Goal: Communication & Community: Share content

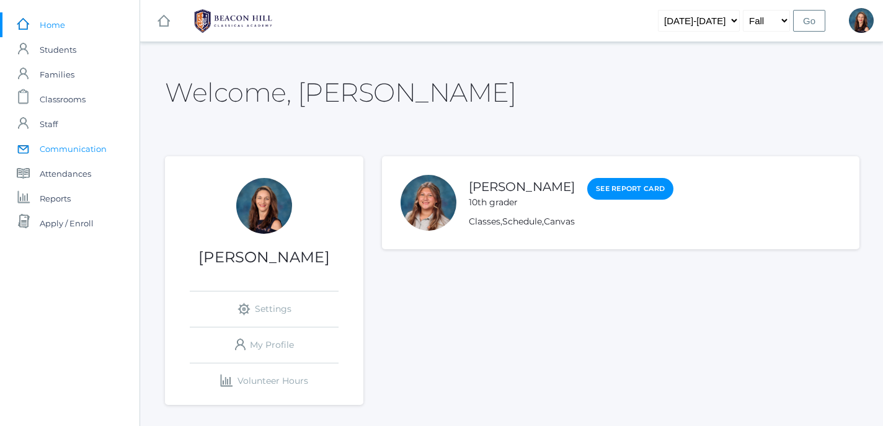
click at [68, 145] on span "Communication" at bounding box center [73, 148] width 67 height 25
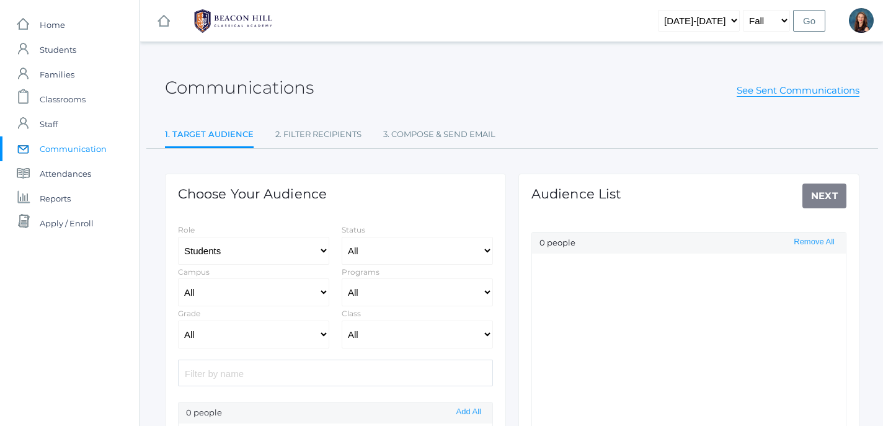
select select "Enrolled"
click at [178, 321] on select "All Grammar - Kindergarten - 1st Grade - 2nd Grade - 3rd Grade - 4th Grade - 5t…" at bounding box center [253, 335] width 151 height 28
select select "12"
click option "- 12th Grade" at bounding box center [0, 0] width 0 height 0
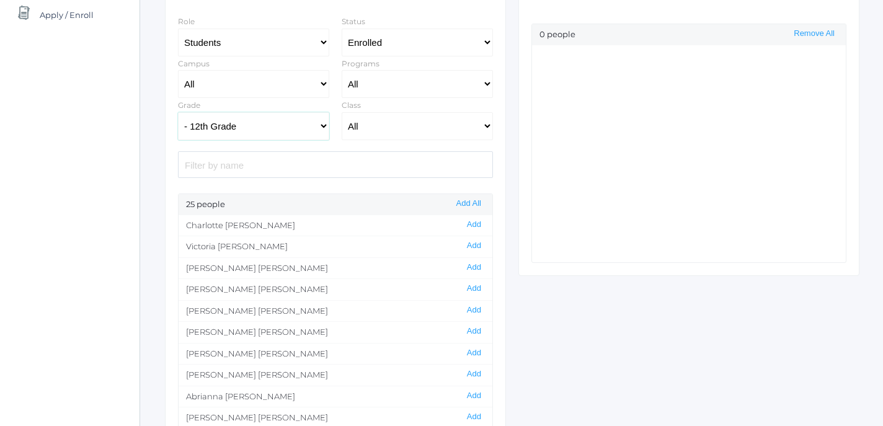
scroll to position [214, 0]
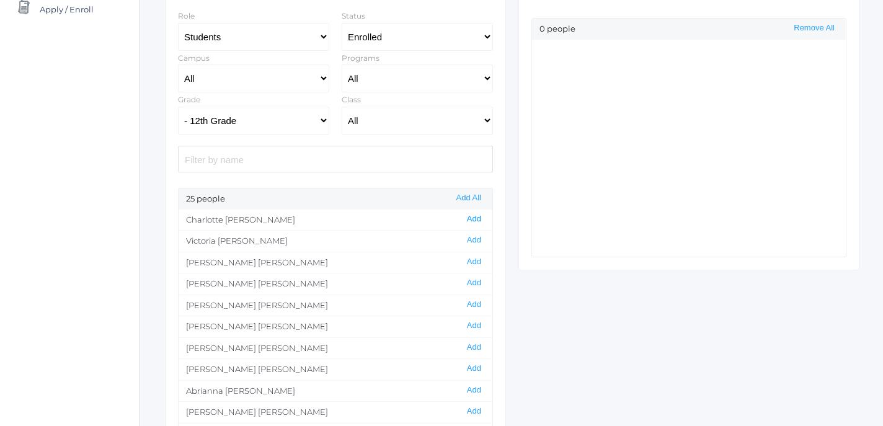
click at [481, 220] on button "Add" at bounding box center [474, 219] width 22 height 11
click at [478, 245] on button "Add" at bounding box center [474, 240] width 22 height 11
click at [478, 262] on button "Add" at bounding box center [474, 262] width 22 height 11
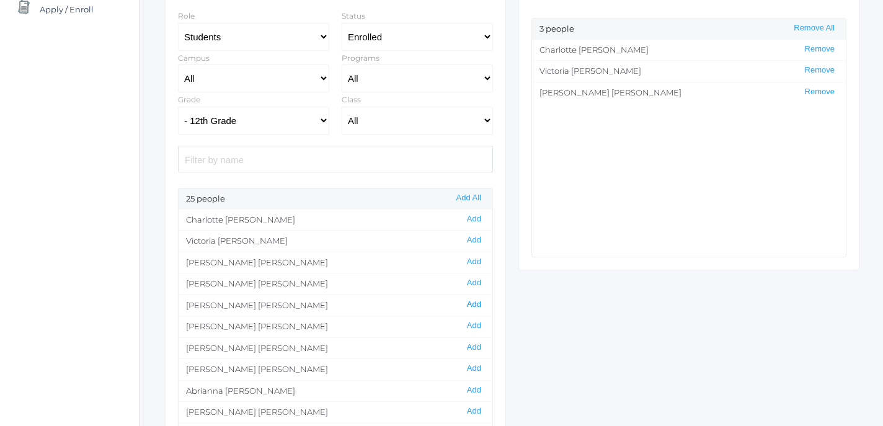
click at [477, 304] on button "Add" at bounding box center [474, 304] width 22 height 11
click at [474, 350] on button "Add" at bounding box center [474, 347] width 22 height 11
click at [479, 369] on button "Add" at bounding box center [474, 368] width 22 height 11
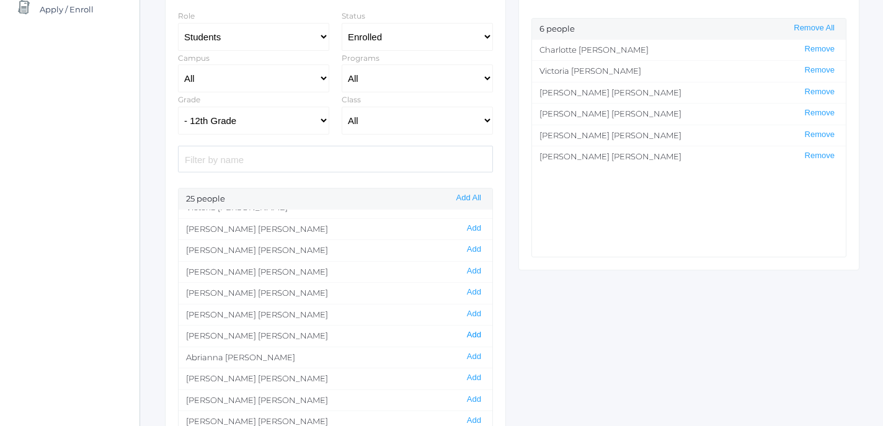
scroll to position [34, 0]
click at [478, 357] on button "Add" at bounding box center [474, 356] width 22 height 11
click at [480, 383] on button "Add" at bounding box center [474, 377] width 22 height 11
click at [479, 401] on button "Add" at bounding box center [474, 398] width 22 height 11
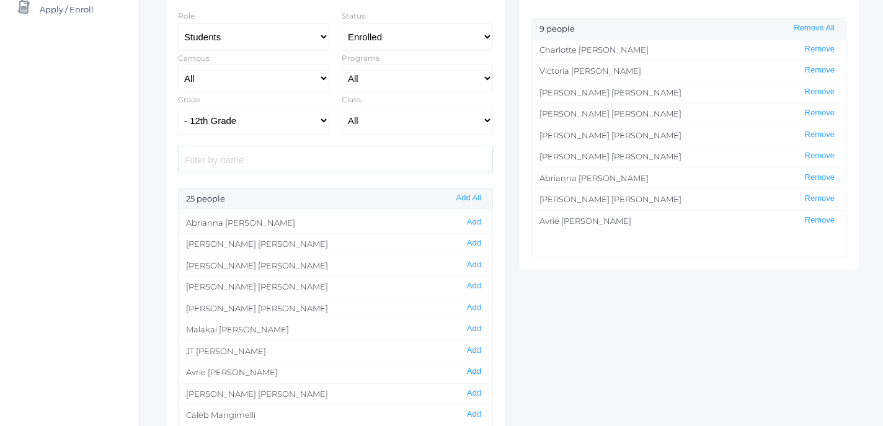
scroll to position [171, 0]
click at [477, 391] on button "Add" at bounding box center [474, 391] width 22 height 11
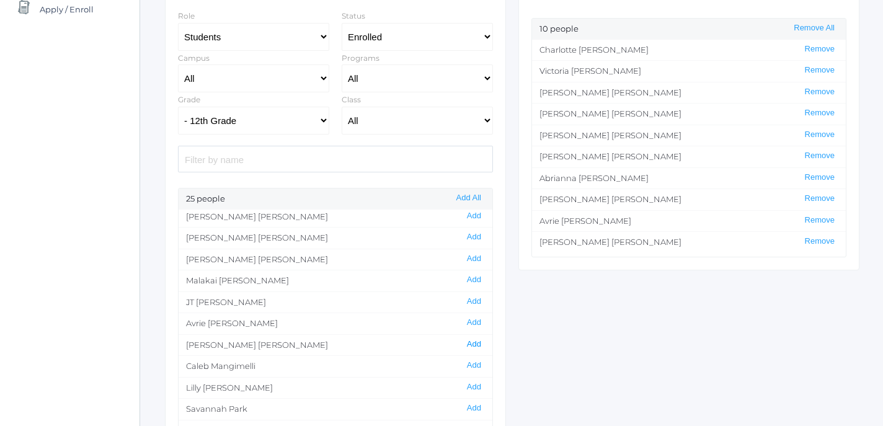
scroll to position [221, 0]
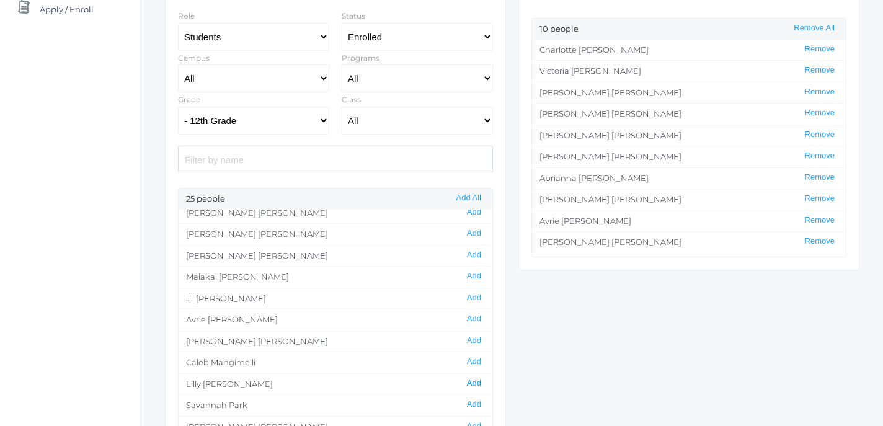
click at [476, 385] on button "Add" at bounding box center [474, 383] width 22 height 11
click at [477, 405] on button "Add" at bounding box center [474, 404] width 22 height 11
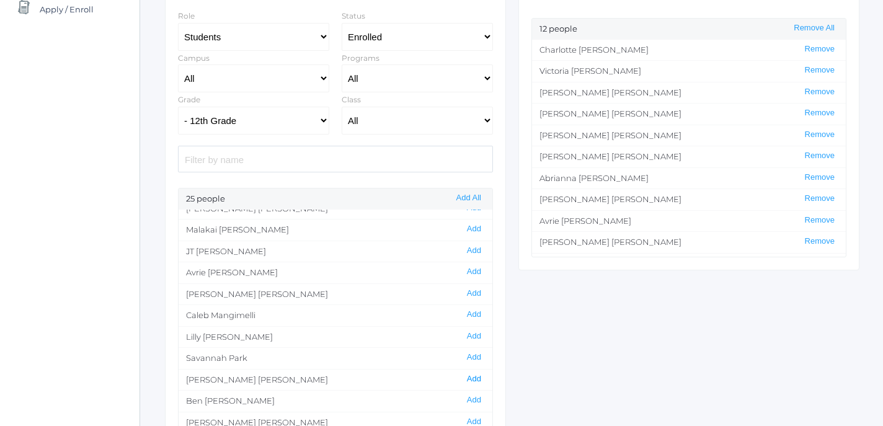
click at [479, 381] on button "Add" at bounding box center [474, 379] width 22 height 11
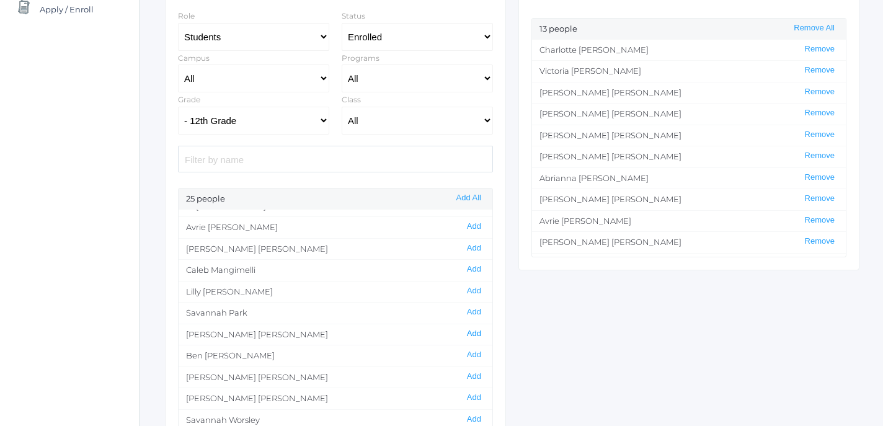
scroll to position [317, 0]
click at [476, 413] on button "Add" at bounding box center [474, 415] width 22 height 11
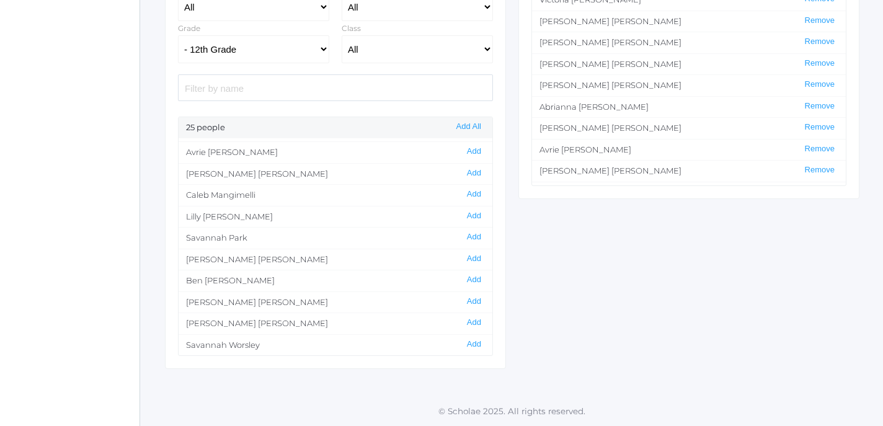
scroll to position [286, 0]
click at [474, 346] on button "Add" at bounding box center [474, 344] width 22 height 11
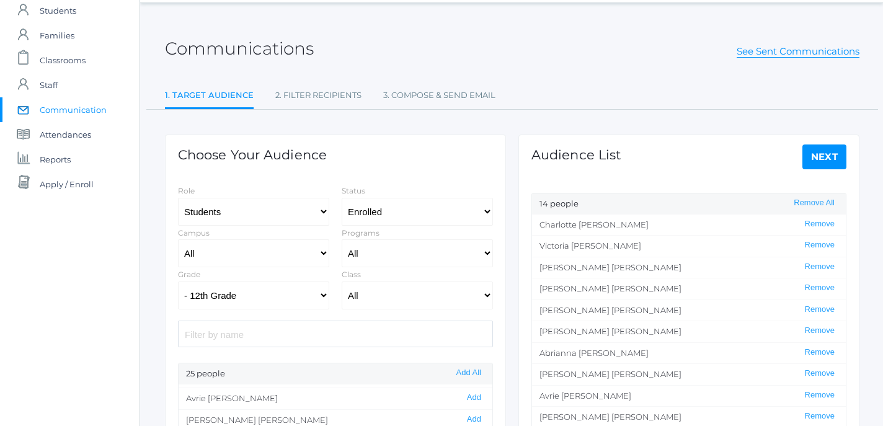
scroll to position [43, 0]
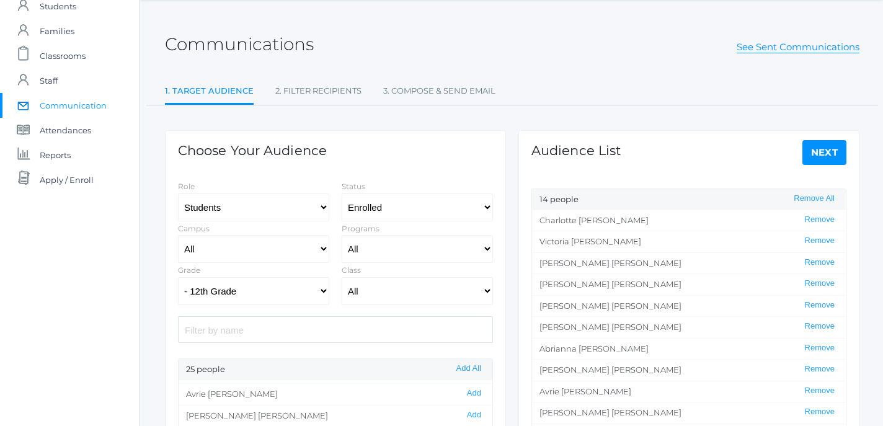
click at [830, 153] on link "Next" at bounding box center [824, 152] width 45 height 25
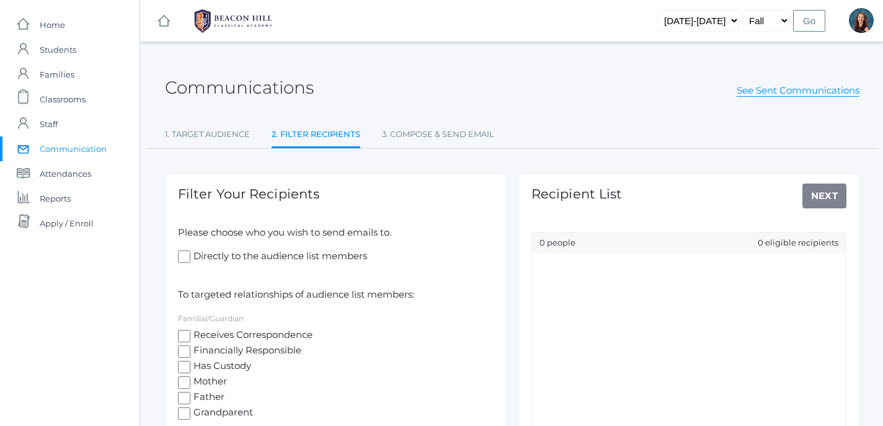
click at [190, 255] on span "Directly to the audience list members" at bounding box center [278, 257] width 177 height 16
click at [190, 255] on input "Directly to the audience list members" at bounding box center [184, 257] width 12 height 12
checkbox input "true"
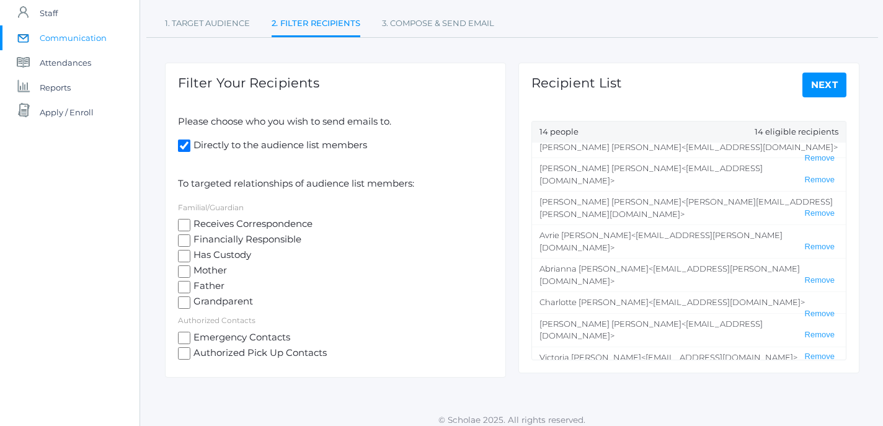
scroll to position [120, 0]
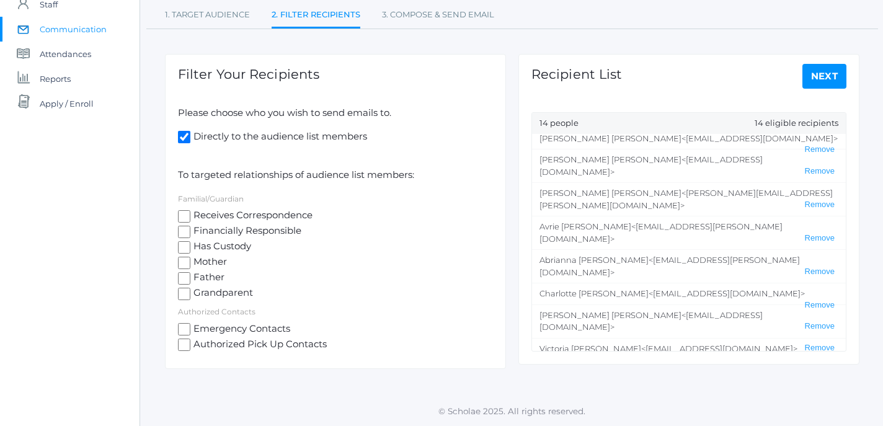
click at [699, 370] on div "Communications See Sent Communications 1. Target Audience 2. Filter Recipients …" at bounding box center [511, 159] width 743 height 443
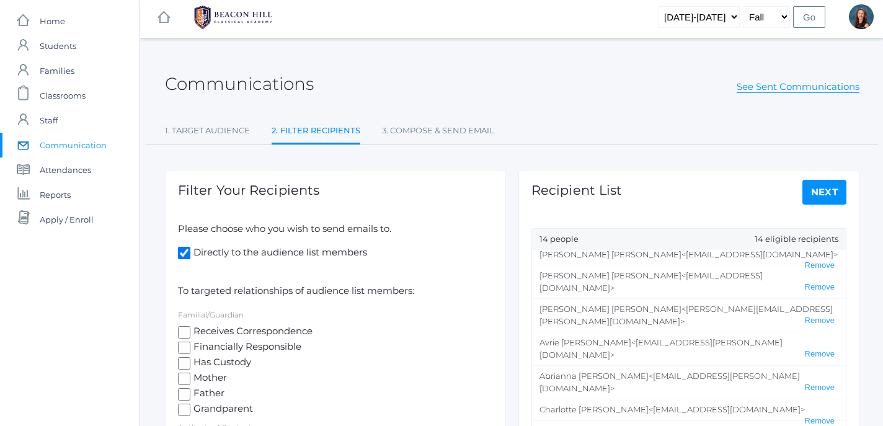
scroll to position [0, 0]
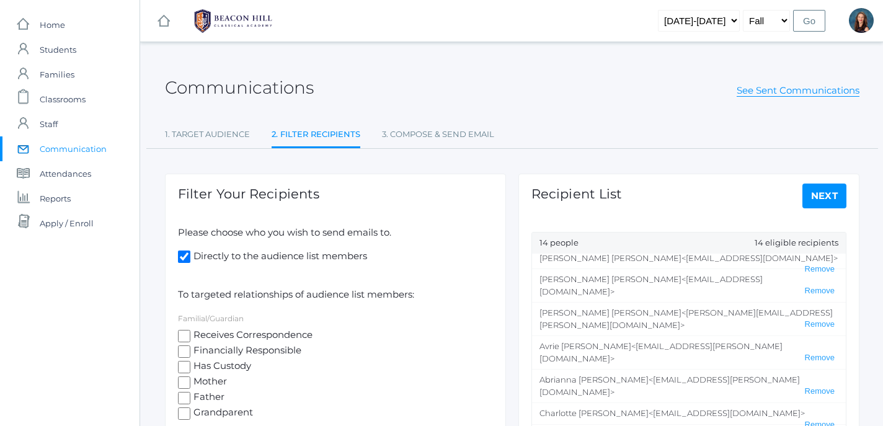
click at [827, 201] on link "Next" at bounding box center [824, 196] width 45 height 25
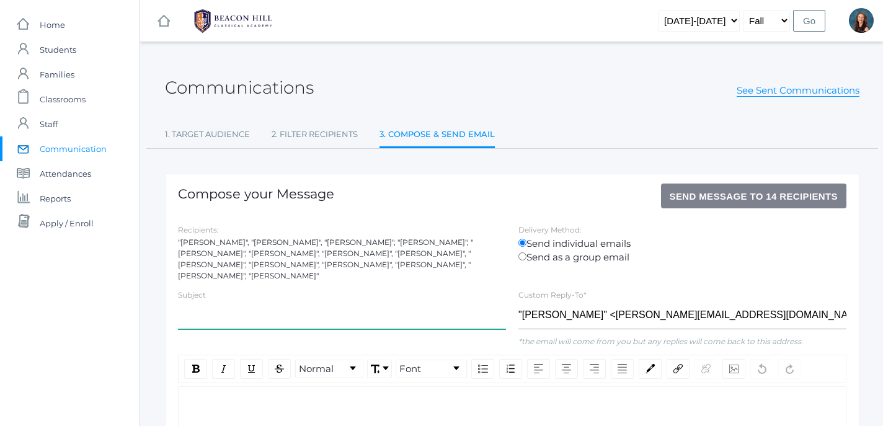
click at [319, 311] on input "text" at bounding box center [342, 315] width 328 height 28
type input "Discipleship - testing"
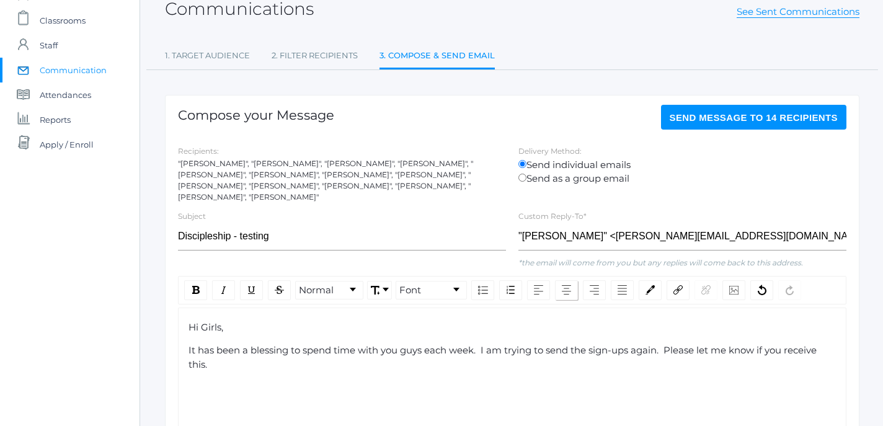
scroll to position [86, 0]
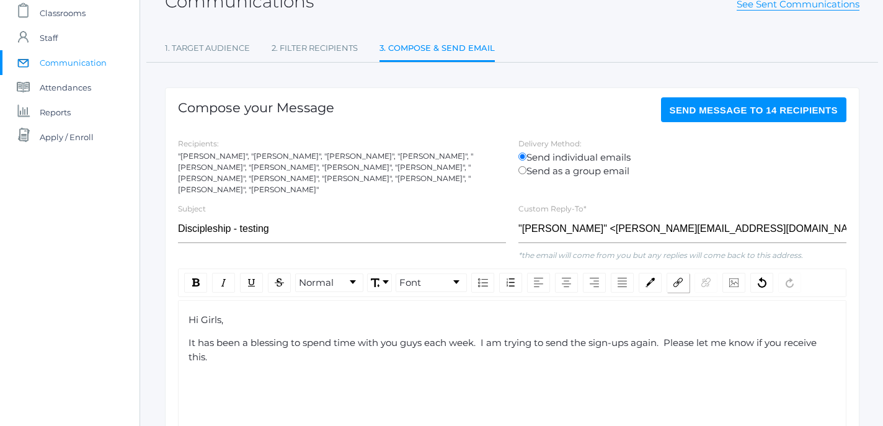
click at [675, 278] on img "rdw-link-control" at bounding box center [677, 282] width 9 height 9
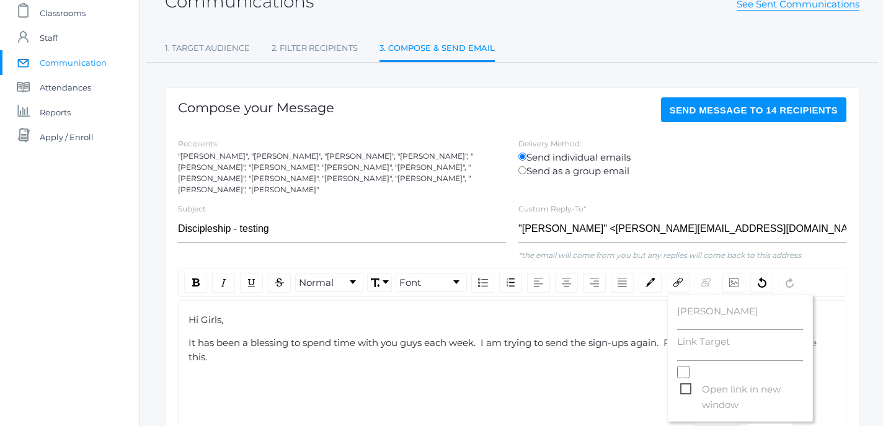
click at [707, 335] on label "Link Target" at bounding box center [740, 342] width 126 height 14
click at [707, 349] on input "Link Target" at bounding box center [740, 355] width 126 height 12
paste input "https://signup.com/go/pbJvzQR"
click at [690, 381] on span "Open link in new window" at bounding box center [741, 389] width 123 height 16
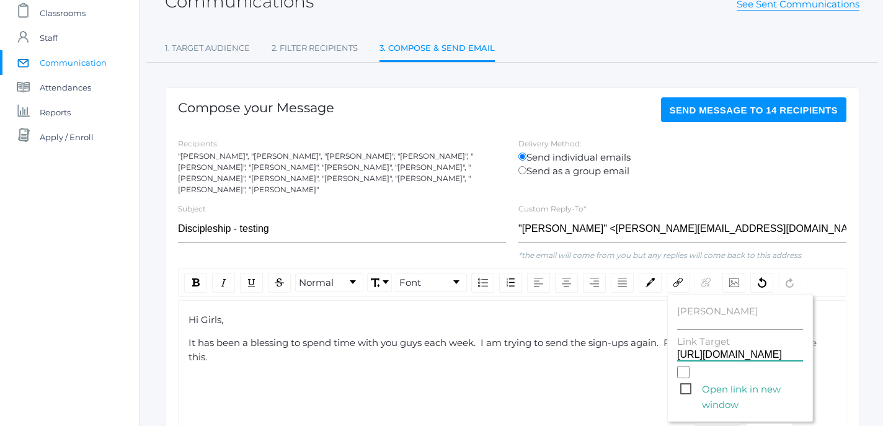
type input "https://signup.com/go/pbJvzQR"
click at [690, 377] on input "Open link in new window" at bounding box center [683, 372] width 12 height 12
checkbox input "true"
click at [706, 318] on input "Link Title" at bounding box center [740, 324] width 126 height 12
type input "Devotion?"
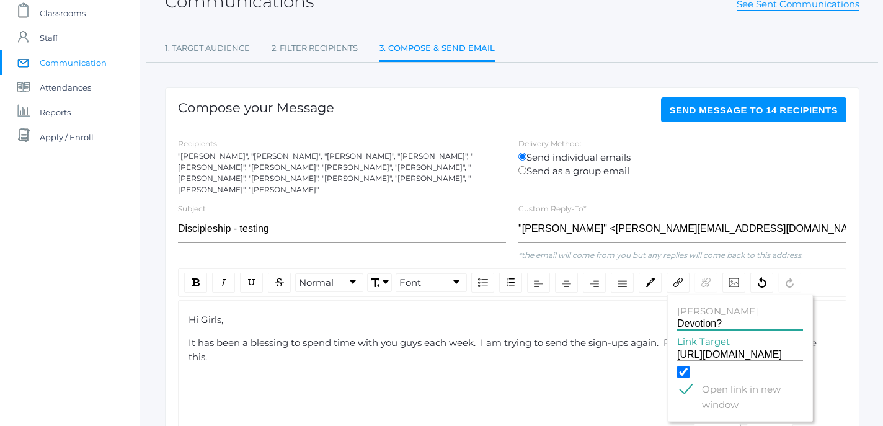
click at [717, 424] on button "Add" at bounding box center [717, 433] width 47 height 19
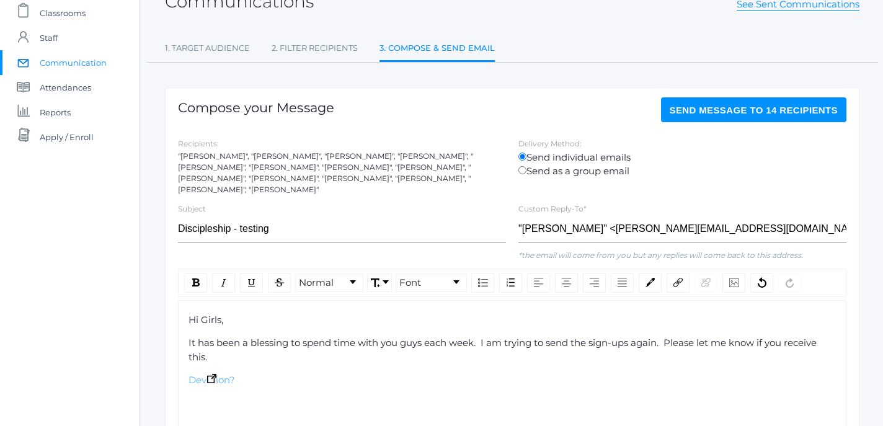
click at [235, 374] on span "Devotion?" at bounding box center [212, 380] width 47 height 12
click at [224, 374] on span "Devotion?" at bounding box center [212, 380] width 47 height 12
click at [681, 278] on img "rdw-link-control" at bounding box center [677, 282] width 9 height 9
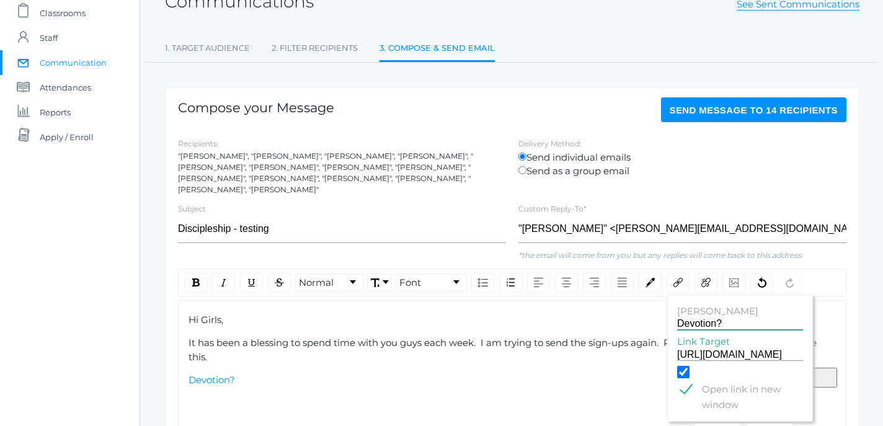
click at [740, 318] on input "Devotion?" at bounding box center [740, 324] width 126 height 12
type input "Devotion Sign up"
click at [718, 424] on button "Add" at bounding box center [717, 433] width 47 height 19
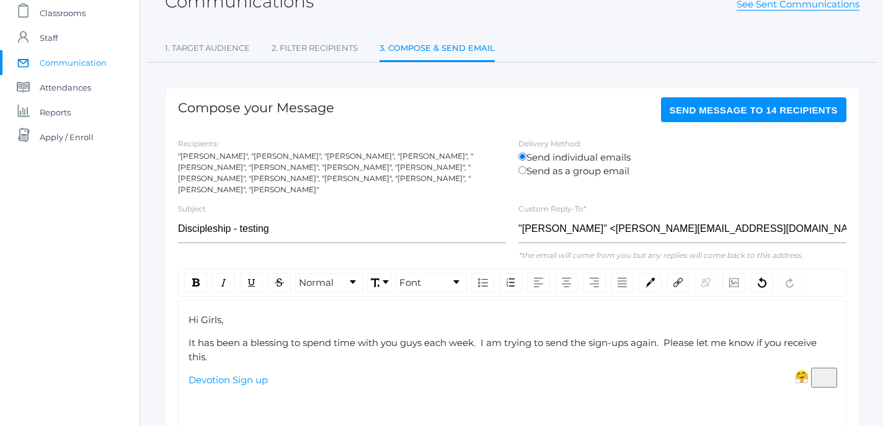
click at [354, 373] on div "Devotion Sign up" at bounding box center [513, 380] width 648 height 14
click at [675, 277] on div "rdw-link-control" at bounding box center [678, 283] width 23 height 20
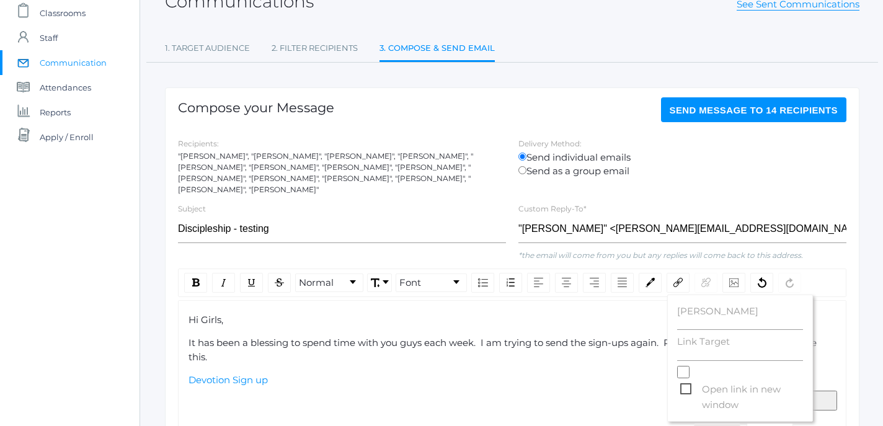
click at [689, 337] on label "Link Target" at bounding box center [740, 342] width 126 height 14
click at [689, 349] on input "Link Target" at bounding box center [740, 355] width 126 height 12
paste input "https://signup.com/go/ZPoHyQR"
click at [686, 381] on span "Open link in new window" at bounding box center [741, 389] width 123 height 16
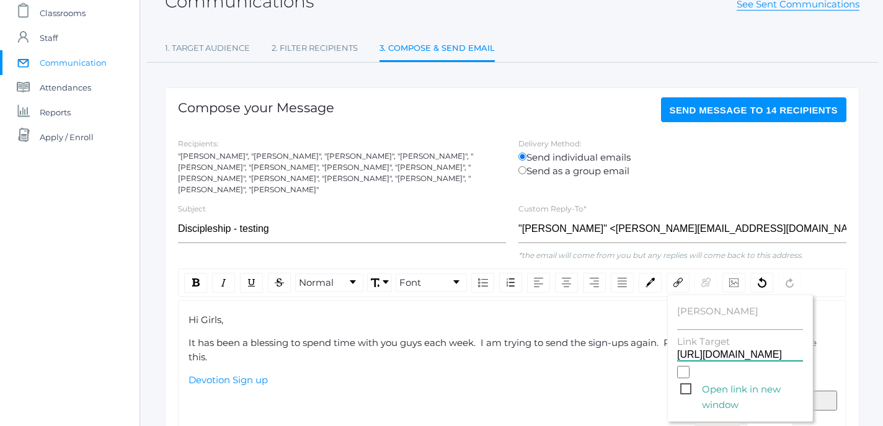
type input "https://signup.com/go/ZPoHyQR"
click at [686, 378] on input "Open link in new window" at bounding box center [683, 372] width 12 height 12
checkbox input "true"
click at [701, 318] on input "Link Title" at bounding box center [740, 324] width 126 height 12
type input "Snack Sign up"
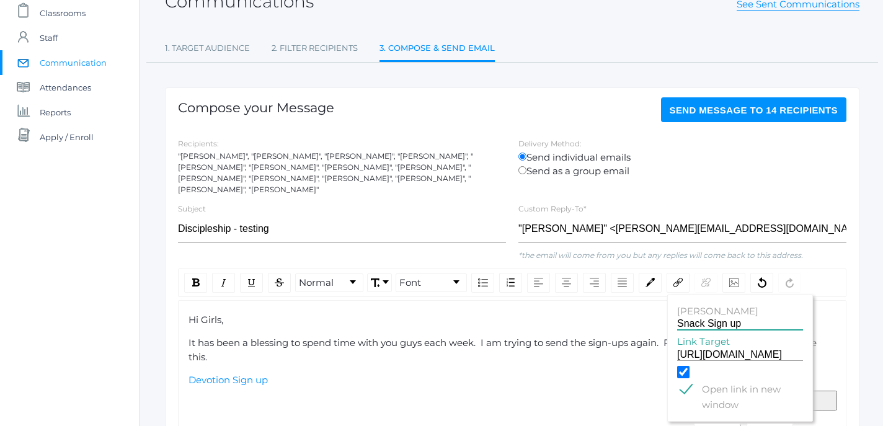
click at [711, 424] on button "Add" at bounding box center [717, 433] width 47 height 19
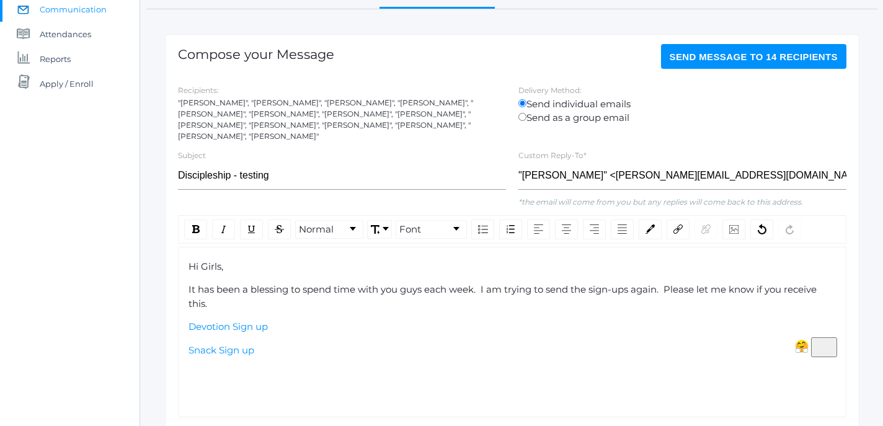
scroll to position [145, 0]
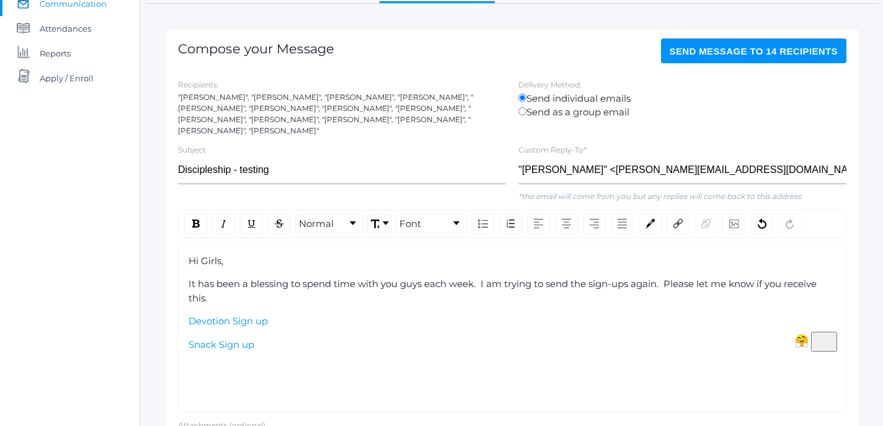
click at [306, 339] on div "Snack Sign up" at bounding box center [513, 345] width 648 height 14
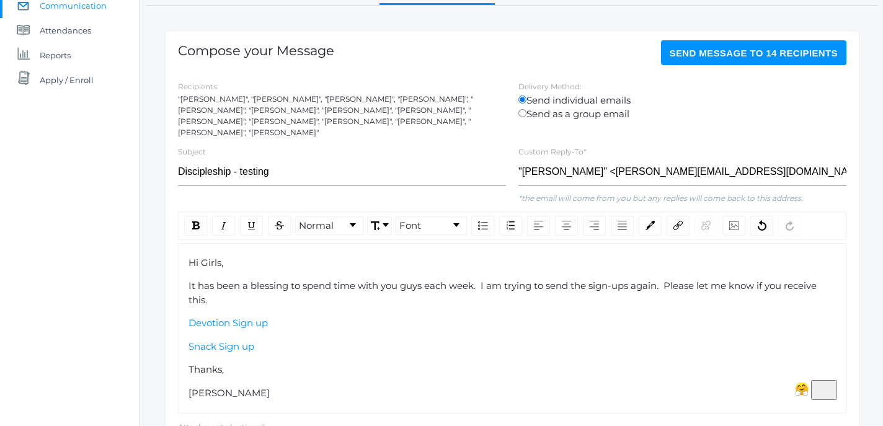
scroll to position [134, 0]
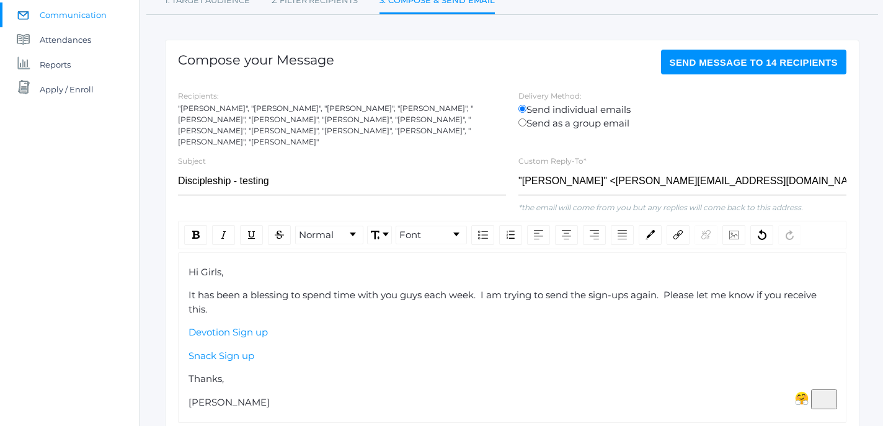
click at [761, 63] on span "Send Message to 14 recipients" at bounding box center [754, 62] width 169 height 11
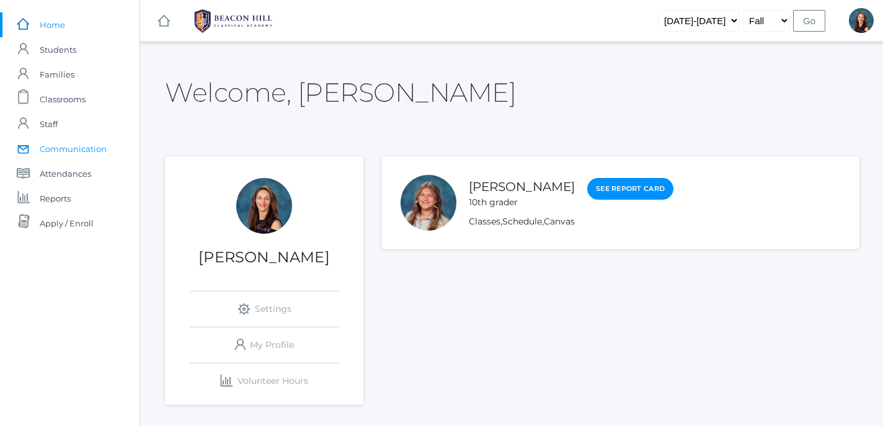
click at [82, 146] on span "Communication" at bounding box center [73, 148] width 67 height 25
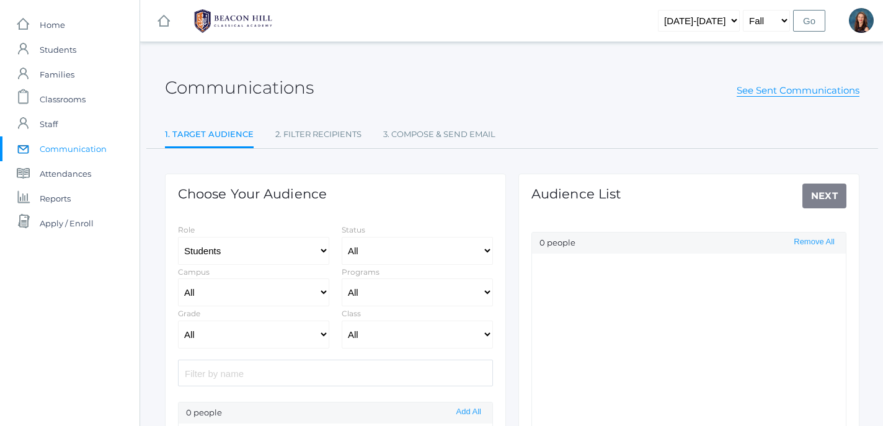
select select "Enrolled"
click at [283, 376] on input "search" at bounding box center [335, 373] width 315 height 27
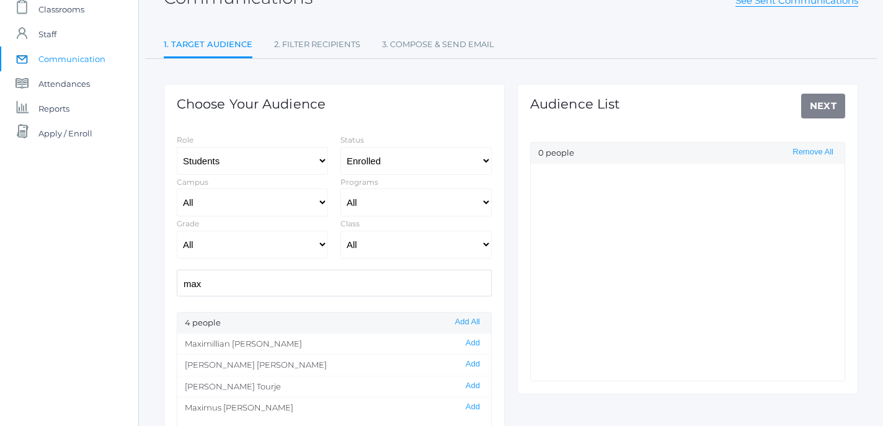
scroll to position [91, 1]
click at [479, 344] on button "Add" at bounding box center [473, 342] width 22 height 11
drag, startPoint x: 225, startPoint y: 283, endPoint x: 137, endPoint y: 257, distance: 92.0
click at [177, 268] on input "max" at bounding box center [334, 281] width 315 height 27
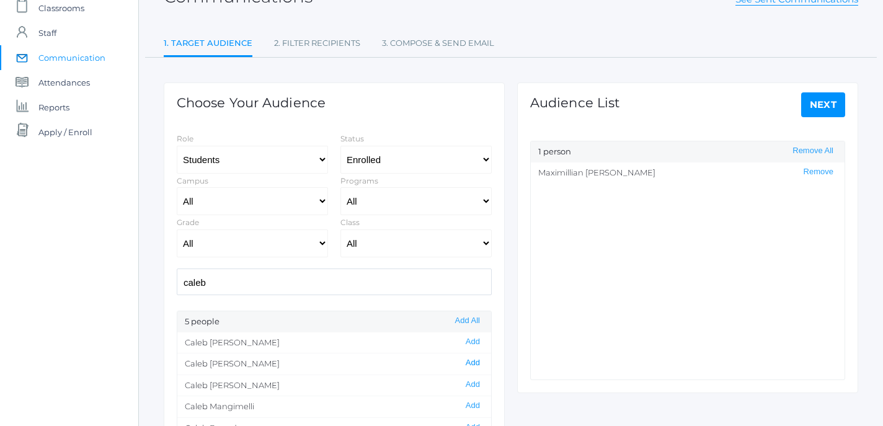
click at [474, 364] on button "Add" at bounding box center [473, 363] width 22 height 11
drag, startPoint x: 222, startPoint y: 285, endPoint x: 162, endPoint y: 285, distance: 59.5
click at [177, 285] on input "caleb" at bounding box center [334, 281] width 315 height 27
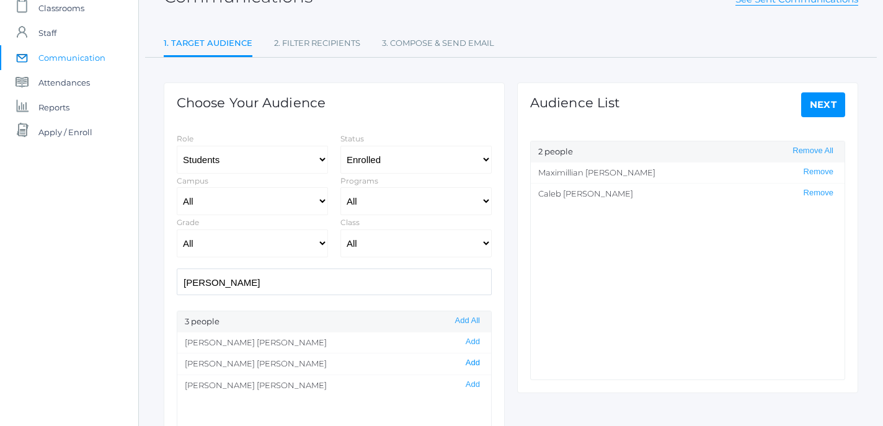
click at [478, 363] on button "Add" at bounding box center [473, 363] width 22 height 11
drag, startPoint x: 227, startPoint y: 285, endPoint x: 146, endPoint y: 284, distance: 80.6
click at [177, 284] on input "elias" at bounding box center [334, 281] width 315 height 27
click at [476, 367] on button "Add" at bounding box center [473, 363] width 22 height 11
drag, startPoint x: 217, startPoint y: 283, endPoint x: 144, endPoint y: 279, distance: 73.3
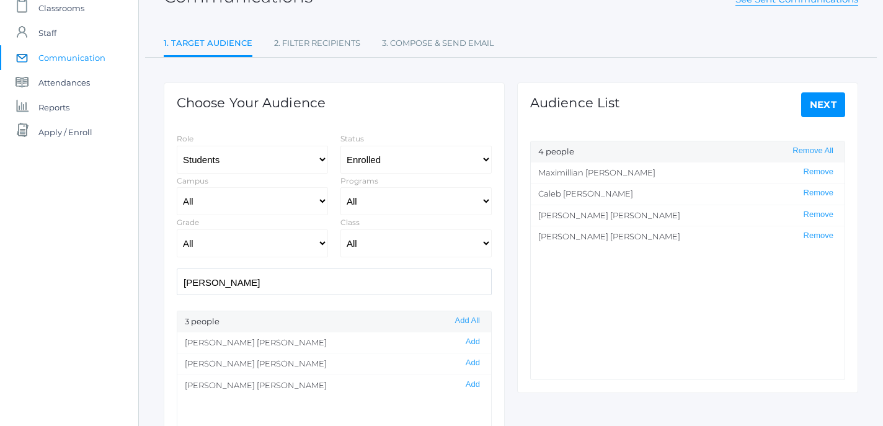
click at [177, 279] on input "james" at bounding box center [334, 281] width 315 height 27
click at [474, 383] on button "Add" at bounding box center [473, 384] width 22 height 11
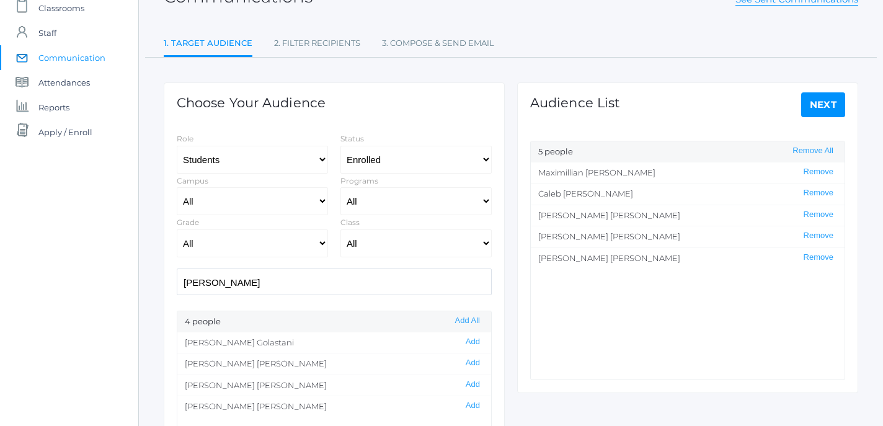
drag, startPoint x: 241, startPoint y: 293, endPoint x: 182, endPoint y: 290, distance: 58.4
click at [182, 290] on input "josh" at bounding box center [334, 281] width 315 height 27
drag, startPoint x: 210, startPoint y: 287, endPoint x: 156, endPoint y: 279, distance: 55.2
click at [177, 279] on input "josh" at bounding box center [334, 281] width 315 height 27
type input "sala"
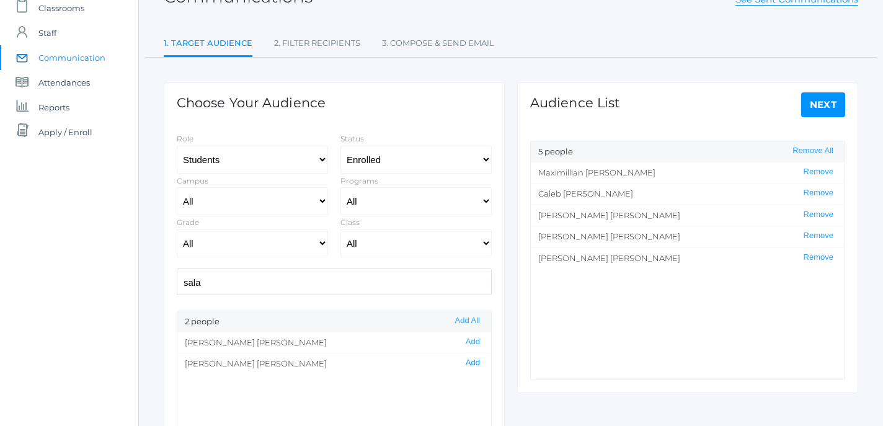
click at [476, 366] on button "Add" at bounding box center [473, 363] width 22 height 11
click at [838, 106] on link "Next" at bounding box center [823, 104] width 45 height 25
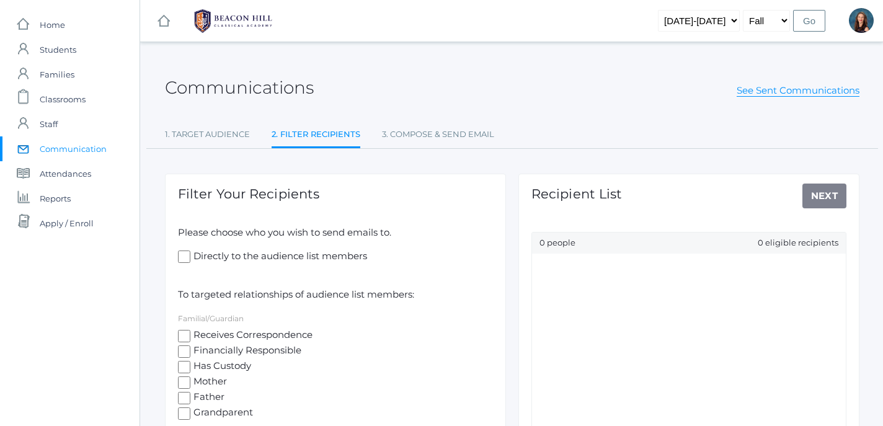
click at [186, 258] on input "Directly to the audience list members" at bounding box center [184, 257] width 12 height 12
checkbox input "true"
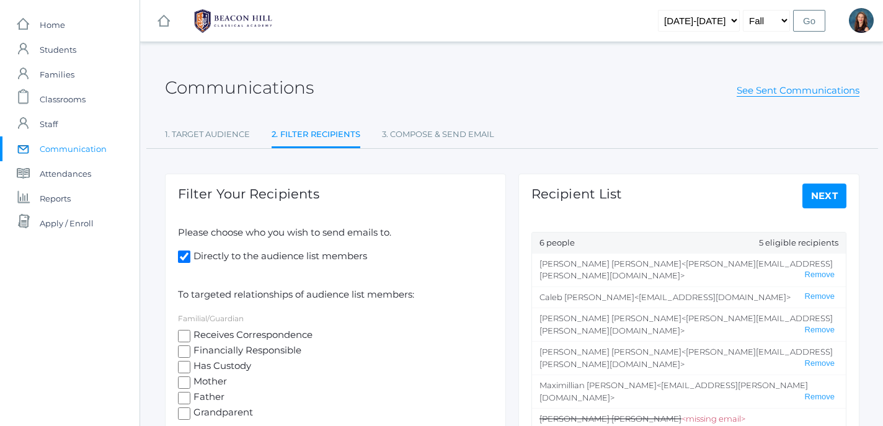
click at [187, 334] on input "Receives Correspondence" at bounding box center [184, 336] width 12 height 12
checkbox input "true"
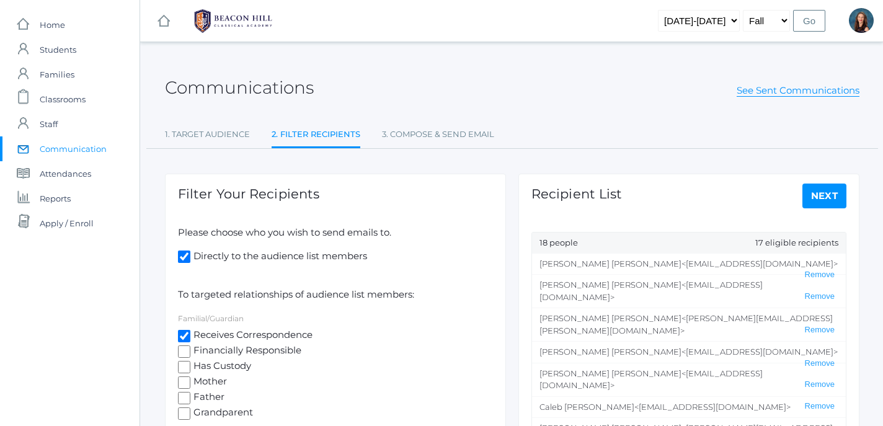
click at [834, 197] on link "Next" at bounding box center [824, 196] width 45 height 25
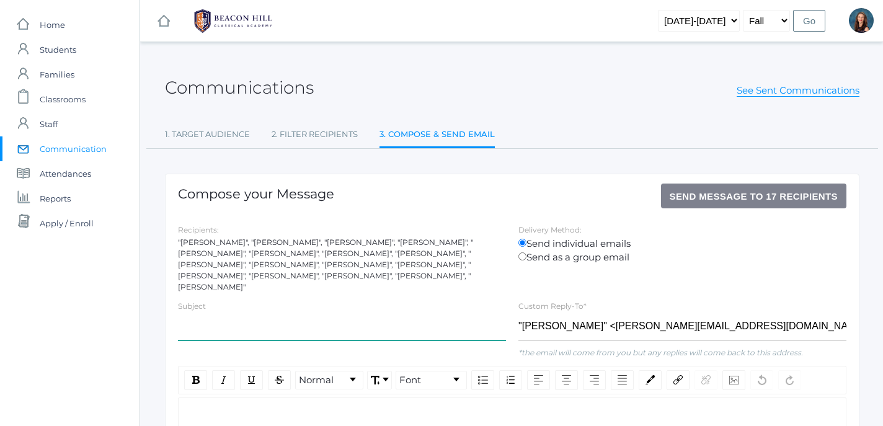
click at [339, 322] on input "text" at bounding box center [342, 327] width 328 height 28
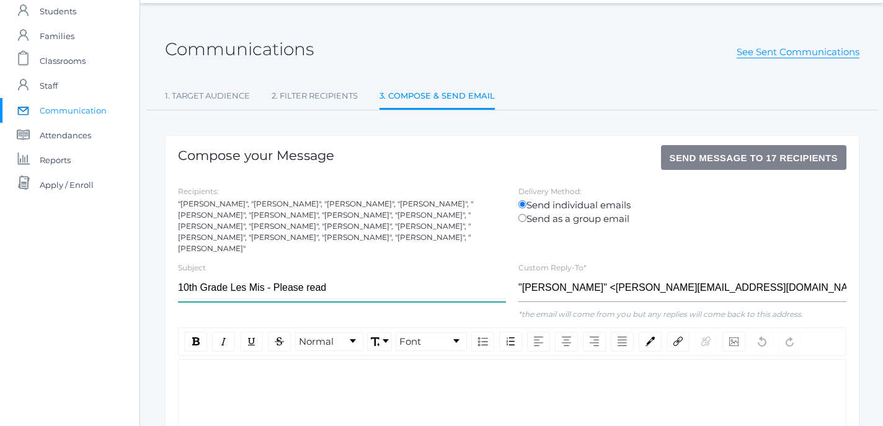
scroll to position [37, 0]
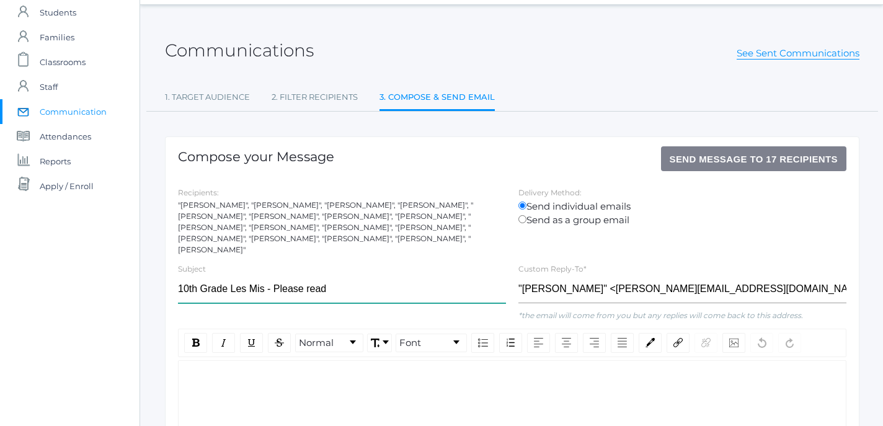
type input "10th Grade Les Mis - Please read"
click at [263, 373] on div "rdw-editor" at bounding box center [513, 380] width 648 height 14
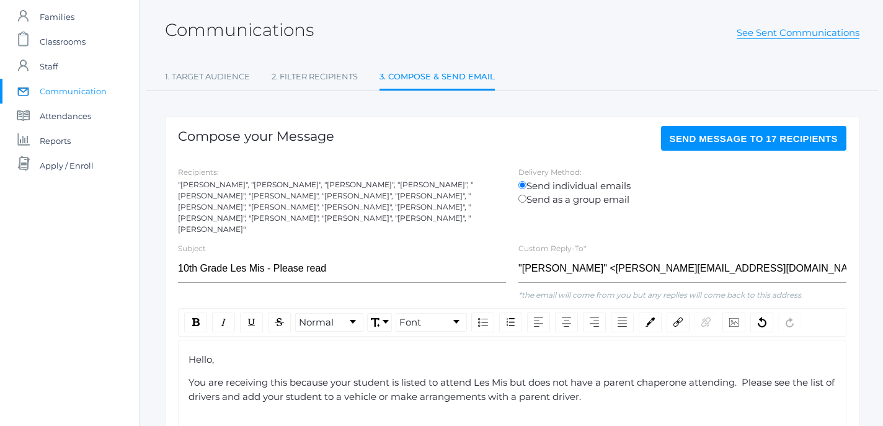
scroll to position [73, 0]
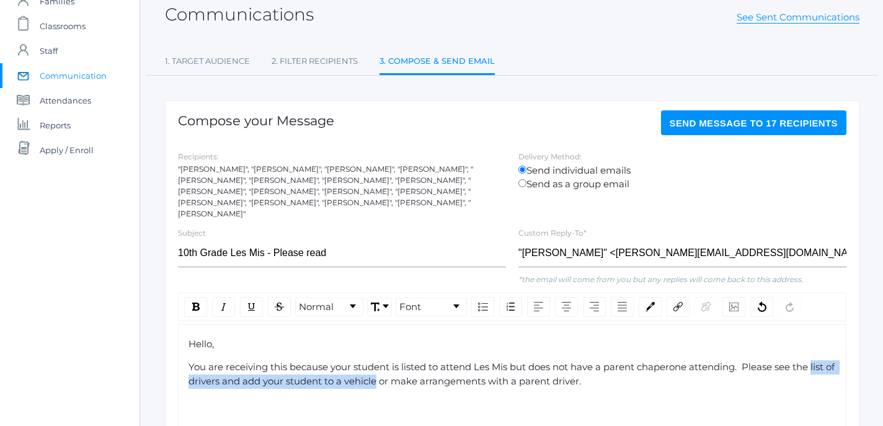
drag, startPoint x: 815, startPoint y: 395, endPoint x: 389, endPoint y: 375, distance: 426.5
click at [389, 375] on span "You are receiving this because your student is listed to attend Les Mis but doe…" at bounding box center [513, 374] width 649 height 26
click at [676, 304] on div "rdw-link-control" at bounding box center [678, 307] width 23 height 20
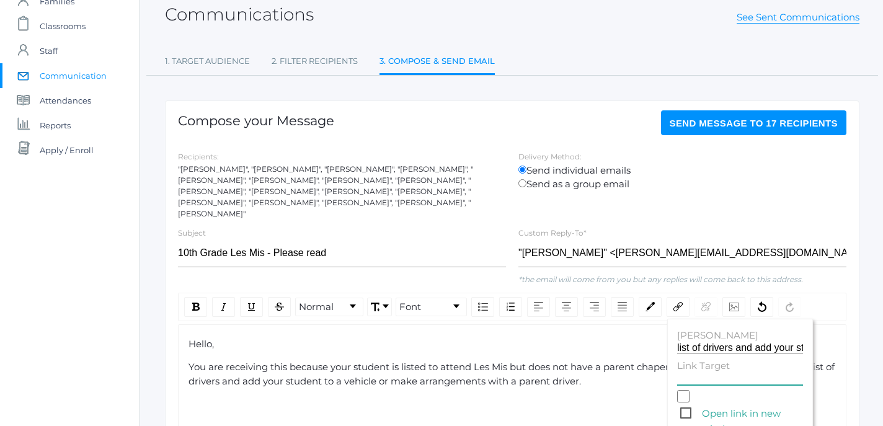
click at [693, 373] on input "Link Target" at bounding box center [740, 379] width 126 height 12
paste input "https://docs.google.com/spreadsheets/d/1NJjpflWhWR8R_5aEbtSHAA1IdzZtuHgD25Q_y7u…"
click at [685, 406] on span "Open link in new window" at bounding box center [741, 414] width 123 height 16
type input "https://docs.google.com/spreadsheets/d/1NJjpflWhWR8R_5aEbtSHAA1IdzZtuHgD25Q_y7u…"
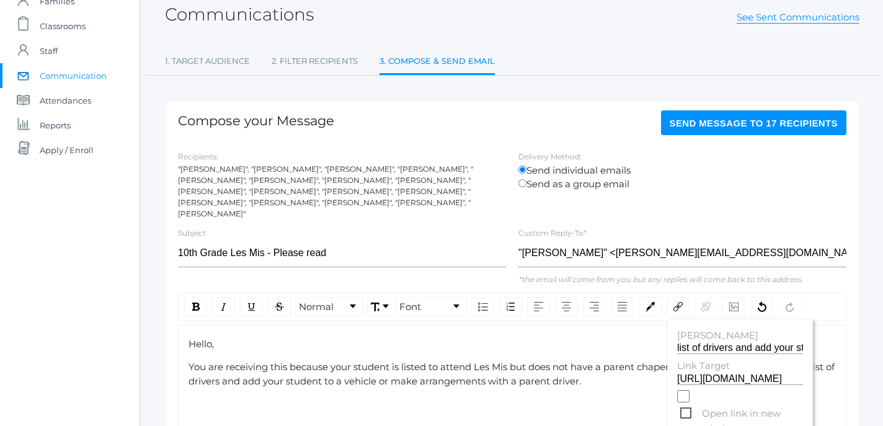
click at [685, 402] on input "Open link in new window" at bounding box center [683, 396] width 12 height 12
checkbox input "true"
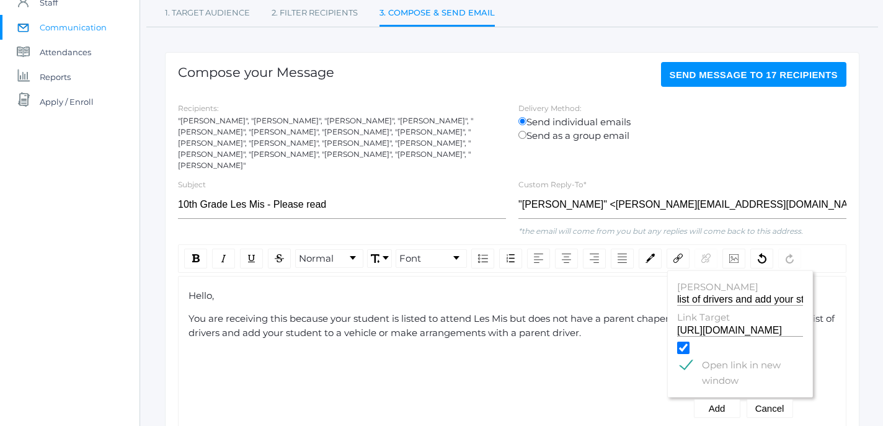
scroll to position [128, 0]
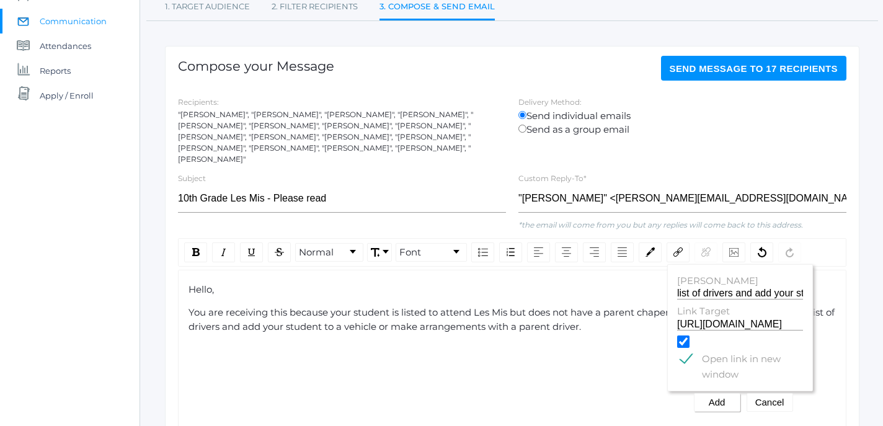
click at [716, 394] on button "Add" at bounding box center [717, 402] width 47 height 19
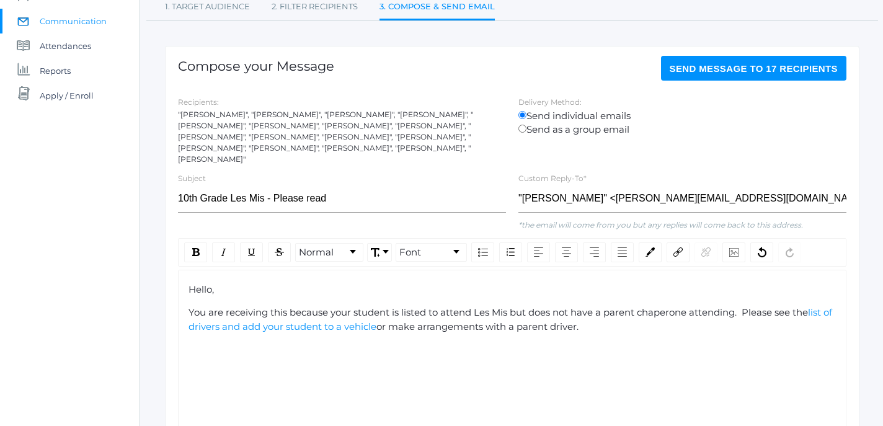
click at [628, 321] on div "You are receiving this because your student is listed to attend Les Mis but doe…" at bounding box center [513, 320] width 648 height 28
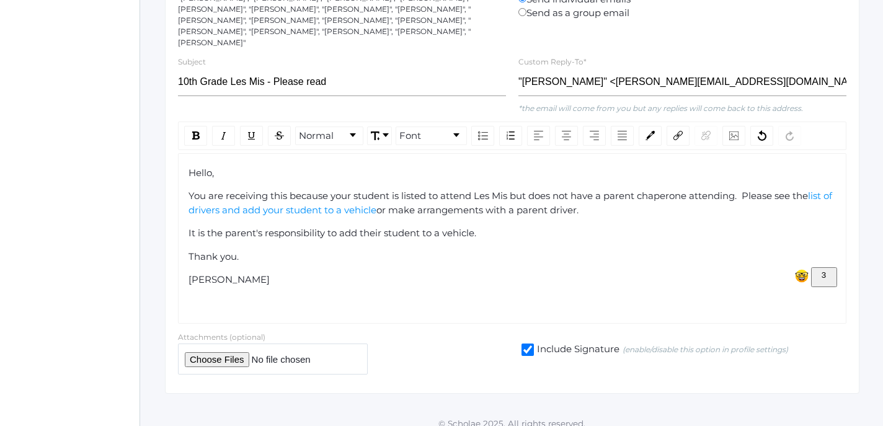
scroll to position [244, 0]
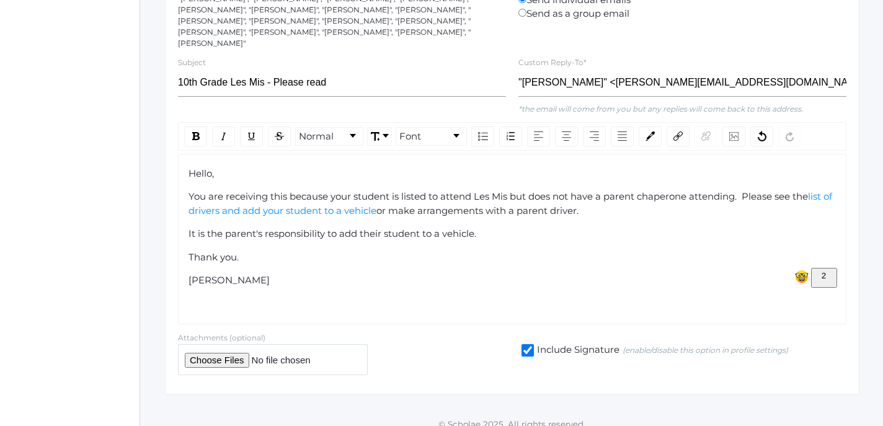
drag, startPoint x: 476, startPoint y: 240, endPoint x: 699, endPoint y: 207, distance: 225.6
click at [699, 207] on div "Hello, You are receiving this because your student is listed to attend Les Mis …" at bounding box center [513, 227] width 648 height 121
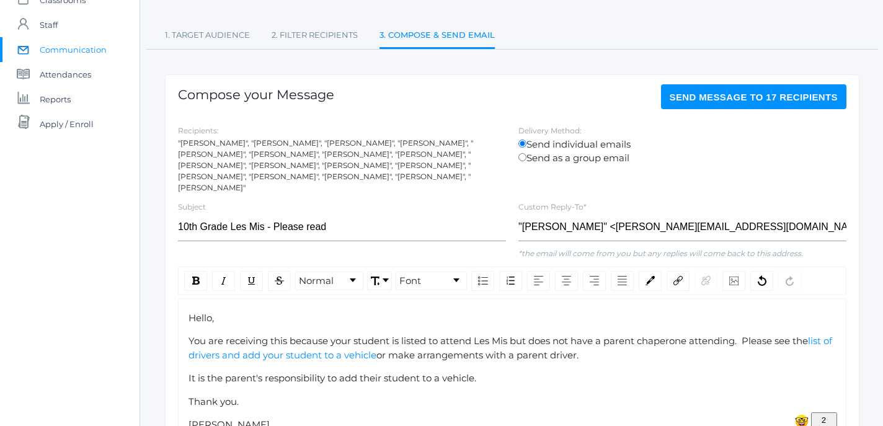
scroll to position [69, 0]
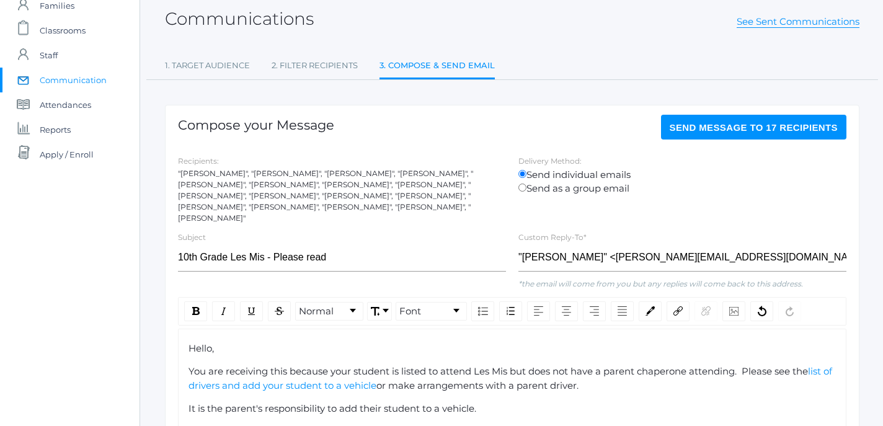
click at [771, 124] on span "Send Message to 17 recipients" at bounding box center [754, 127] width 169 height 11
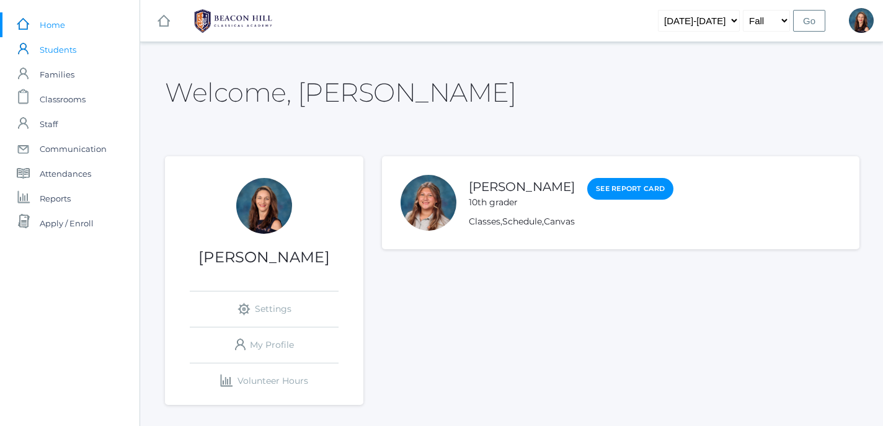
click at [60, 50] on span "Students" at bounding box center [58, 49] width 37 height 25
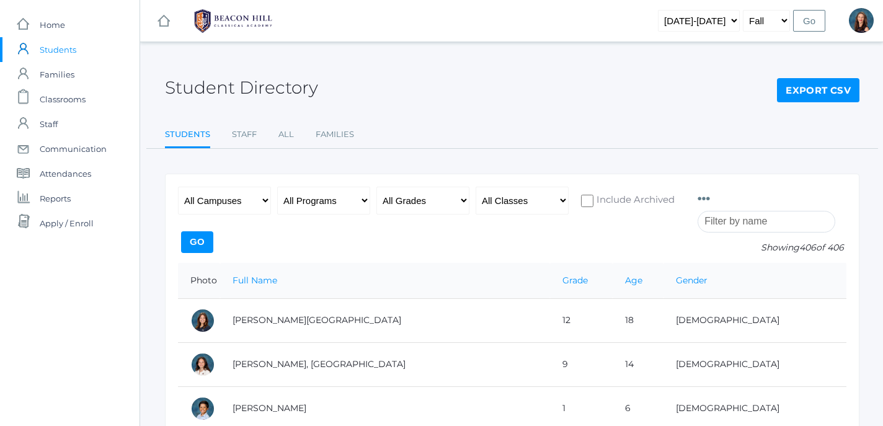
click at [735, 223] on input "search" at bounding box center [767, 222] width 138 height 22
click at [376, 187] on select "All Grades Grammar - Kindergarten - 1st Grade - 2nd Grade - 3rd Grade - 4th Gra…" at bounding box center [422, 201] width 93 height 28
select select "8"
click option "- 8th Grade" at bounding box center [0, 0] width 0 height 0
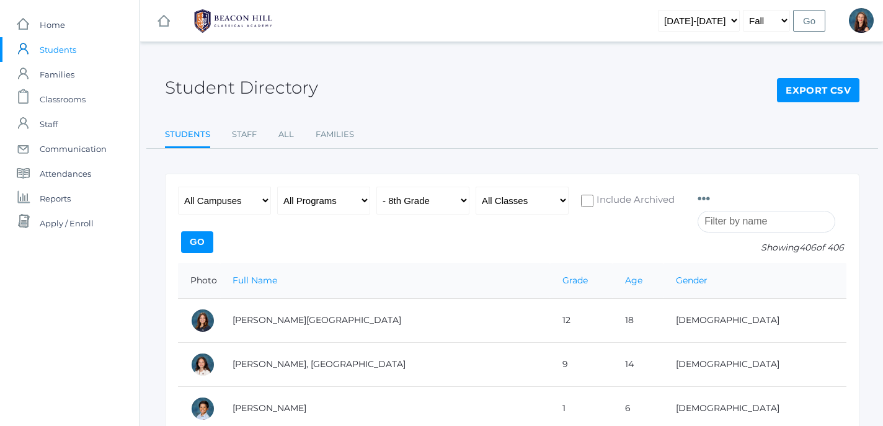
click at [213, 238] on input "Go" at bounding box center [197, 242] width 32 height 22
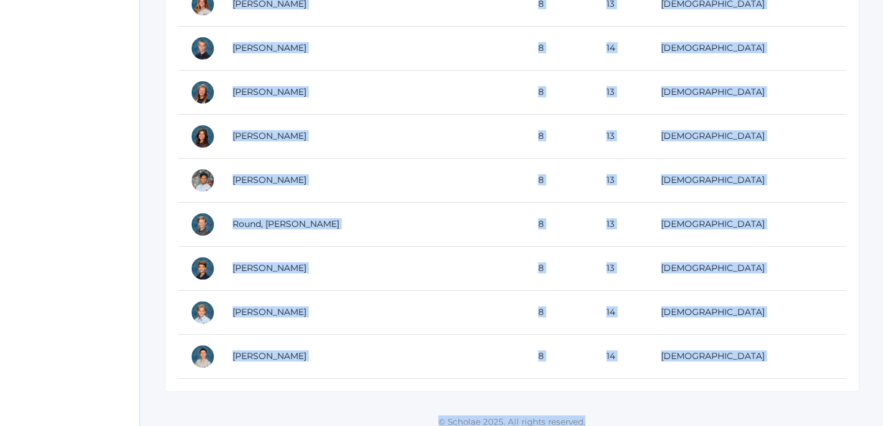
scroll to position [987, 0]
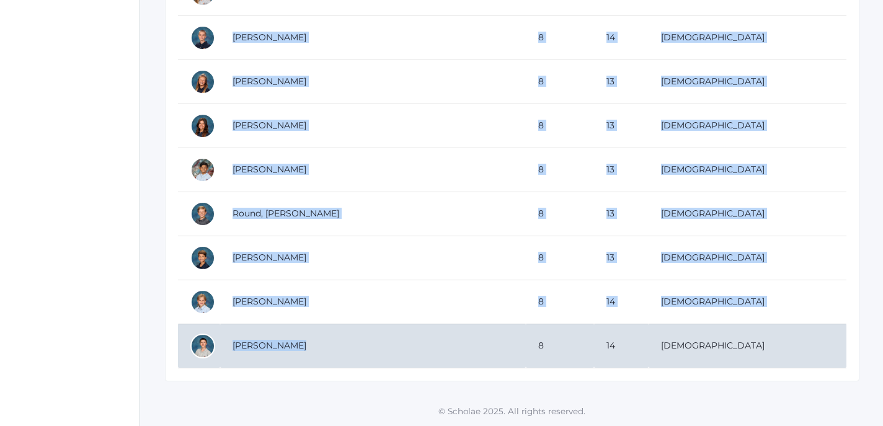
drag, startPoint x: 233, startPoint y: 218, endPoint x: 344, endPoint y: 359, distance: 179.7
copy tbody "[PERSON_NAME] 8 14 [DEMOGRAPHIC_DATA] [PERSON_NAME] 8 13 [DEMOGRAPHIC_DATA] [PE…"
